Goal: Task Accomplishment & Management: Complete application form

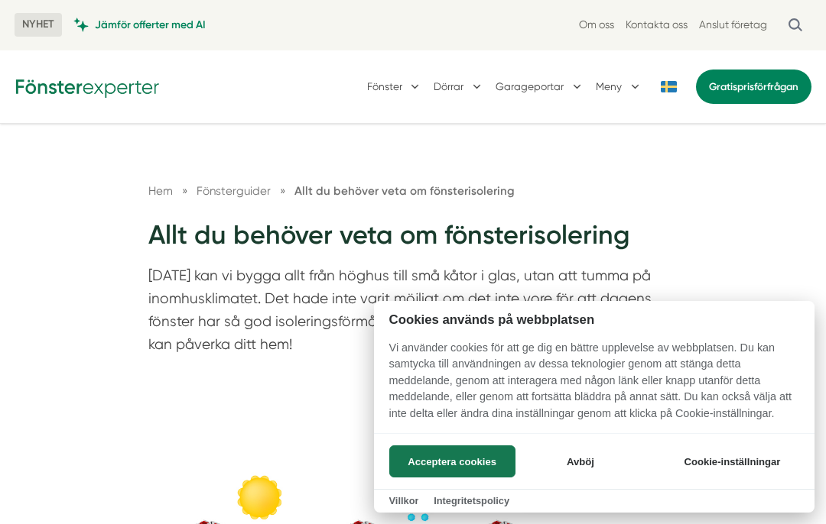
click at [463, 463] on button "Acceptera cookies" at bounding box center [452, 462] width 126 height 32
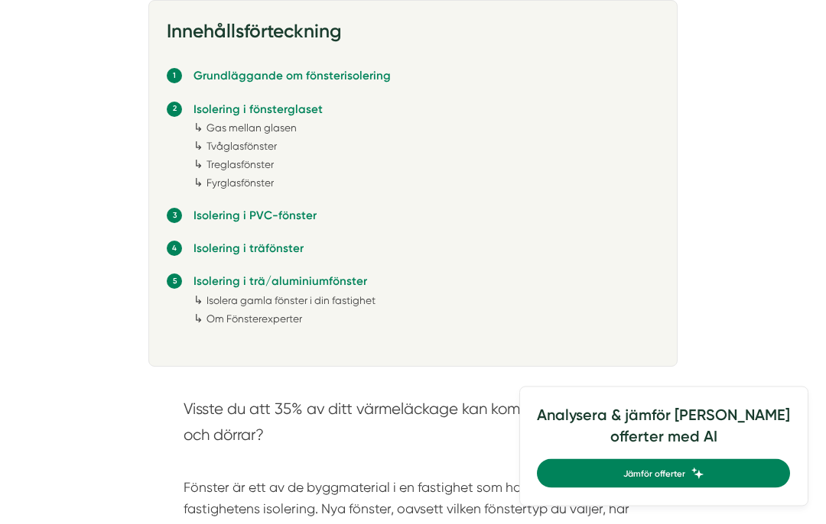
scroll to position [772, 0]
click at [196, 248] on link "Isolering i träfönster" at bounding box center [248, 248] width 110 height 14
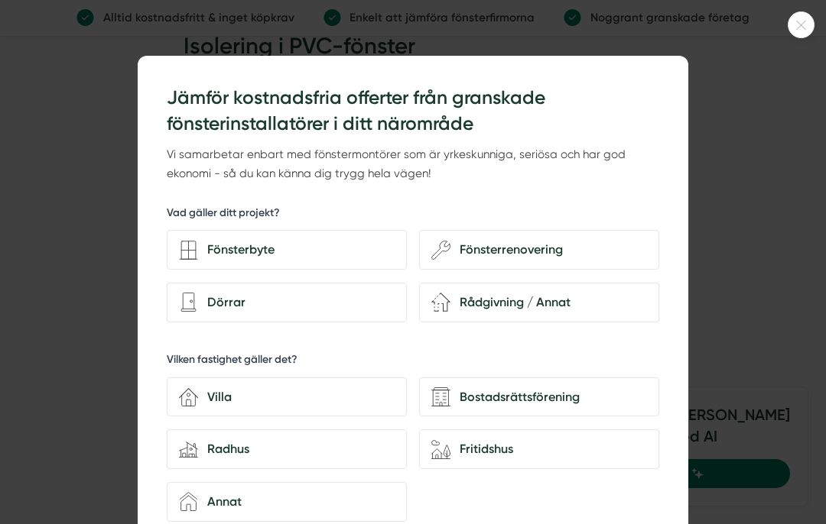
scroll to position [3904, 0]
click at [453, 297] on div "Rådgivning / Annat" at bounding box center [548, 303] width 196 height 20
click at [0, 0] on input "renovation-2 Rådgivning / Annat" at bounding box center [0, 0] width 0 height 0
click at [227, 394] on div "Villa" at bounding box center [296, 398] width 196 height 20
click at [0, 0] on input "house-3 Villa" at bounding box center [0, 0] width 0 height 0
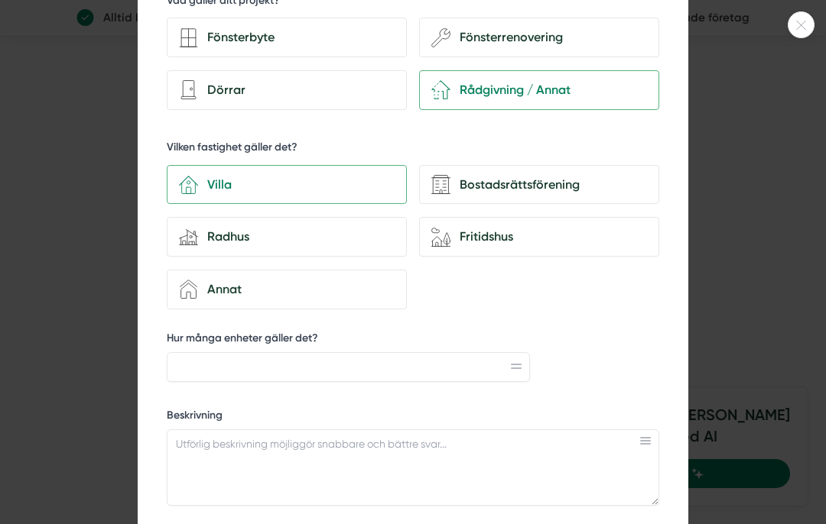
scroll to position [214, 0]
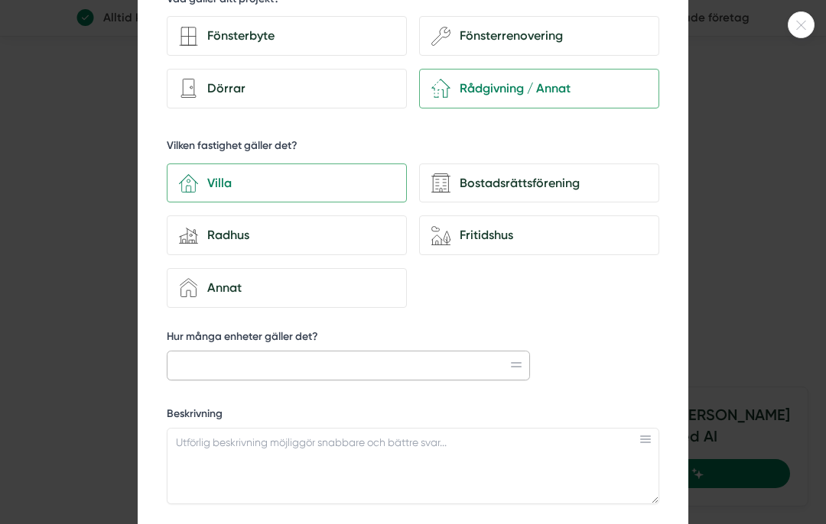
click at [183, 365] on input "Hur många enheter gäller det?" at bounding box center [348, 365] width 363 height 29
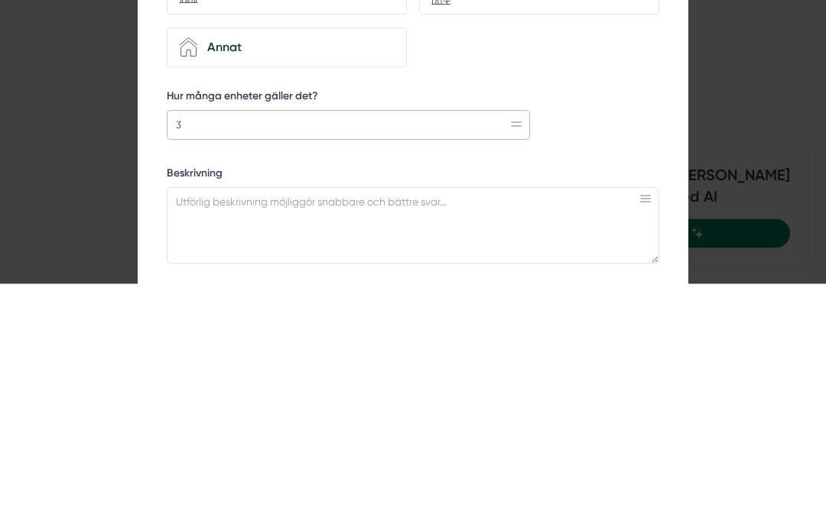
type input "3"
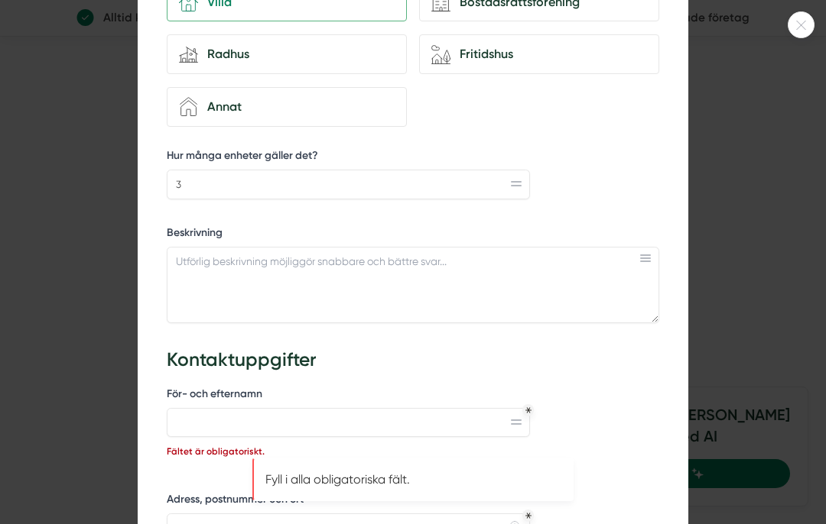
scroll to position [391, 0]
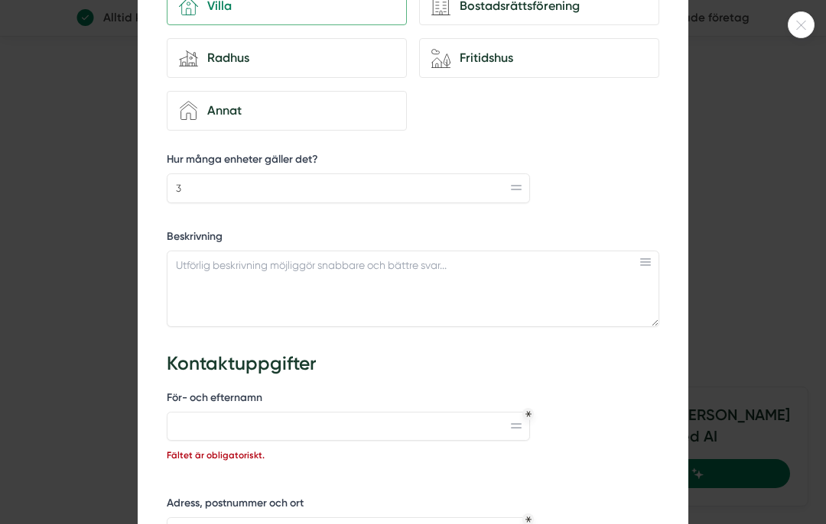
click at [799, 14] on div at bounding box center [800, 24] width 27 height 27
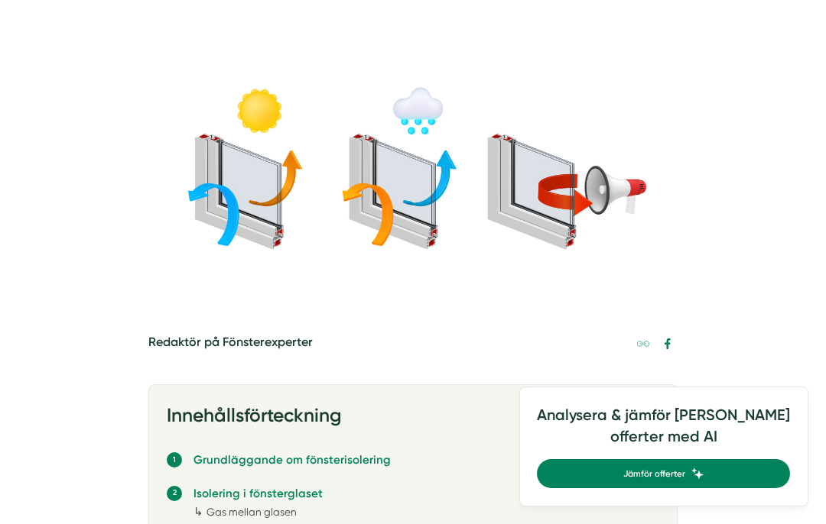
scroll to position [0, 0]
